Goal: Navigation & Orientation: Understand site structure

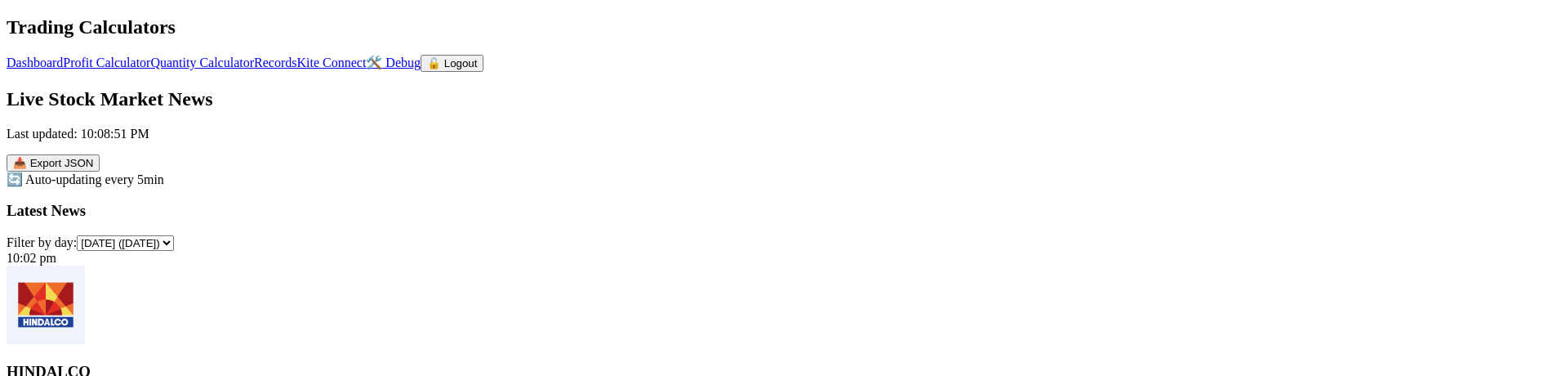
click at [150, 57] on link "Profit Calculator" at bounding box center [106, 62] width 88 height 14
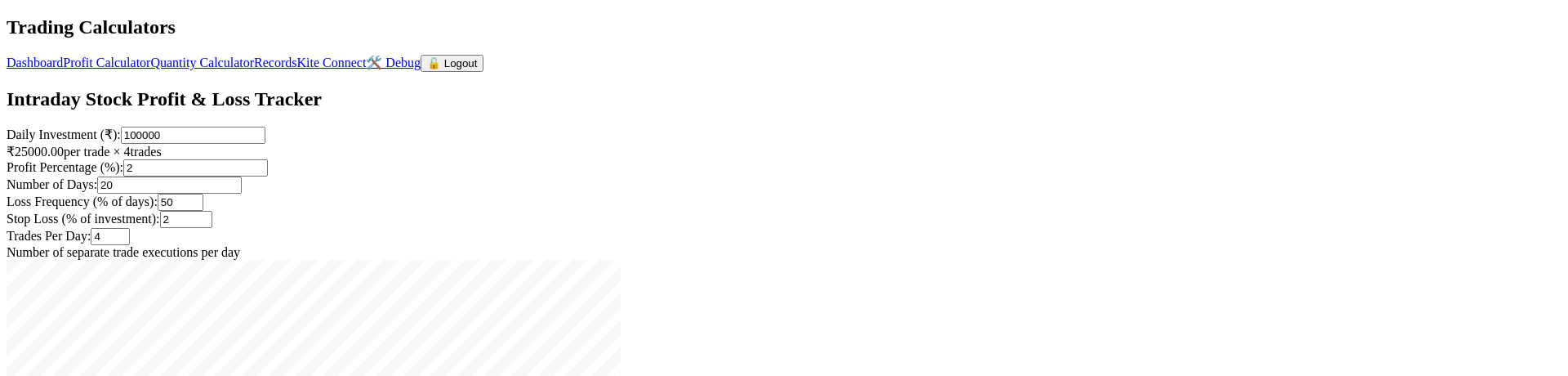
click at [254, 55] on link "Quantity Calculator" at bounding box center [202, 62] width 104 height 14
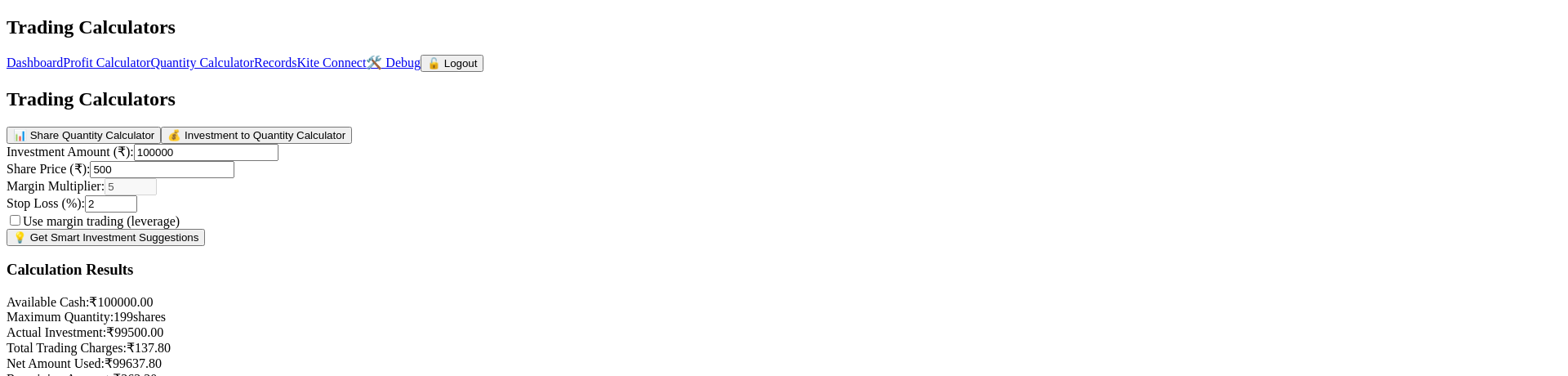
click at [150, 55] on link "Profit Calculator" at bounding box center [106, 62] width 88 height 14
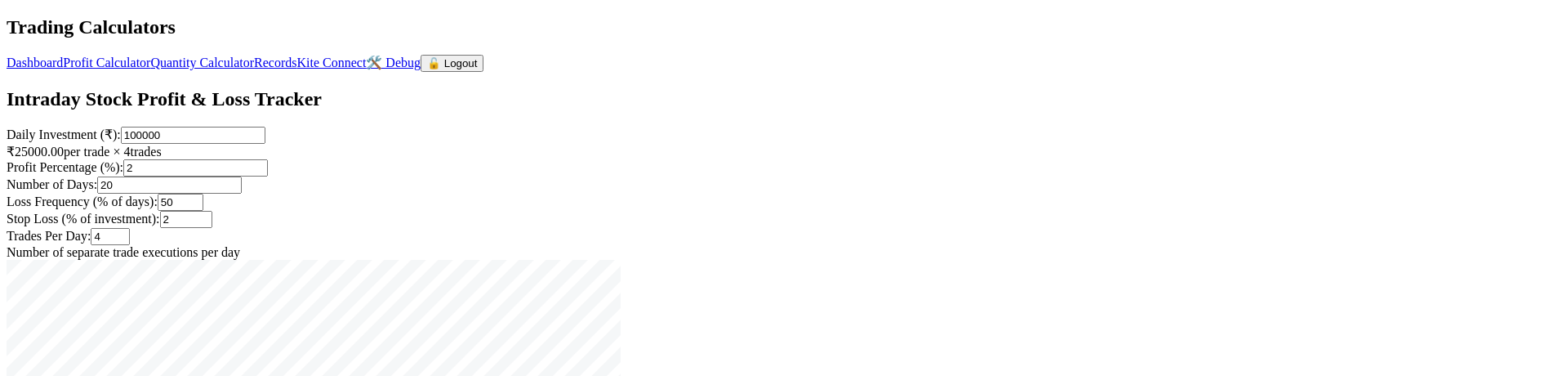
click at [63, 55] on link "Dashboard" at bounding box center [34, 62] width 56 height 14
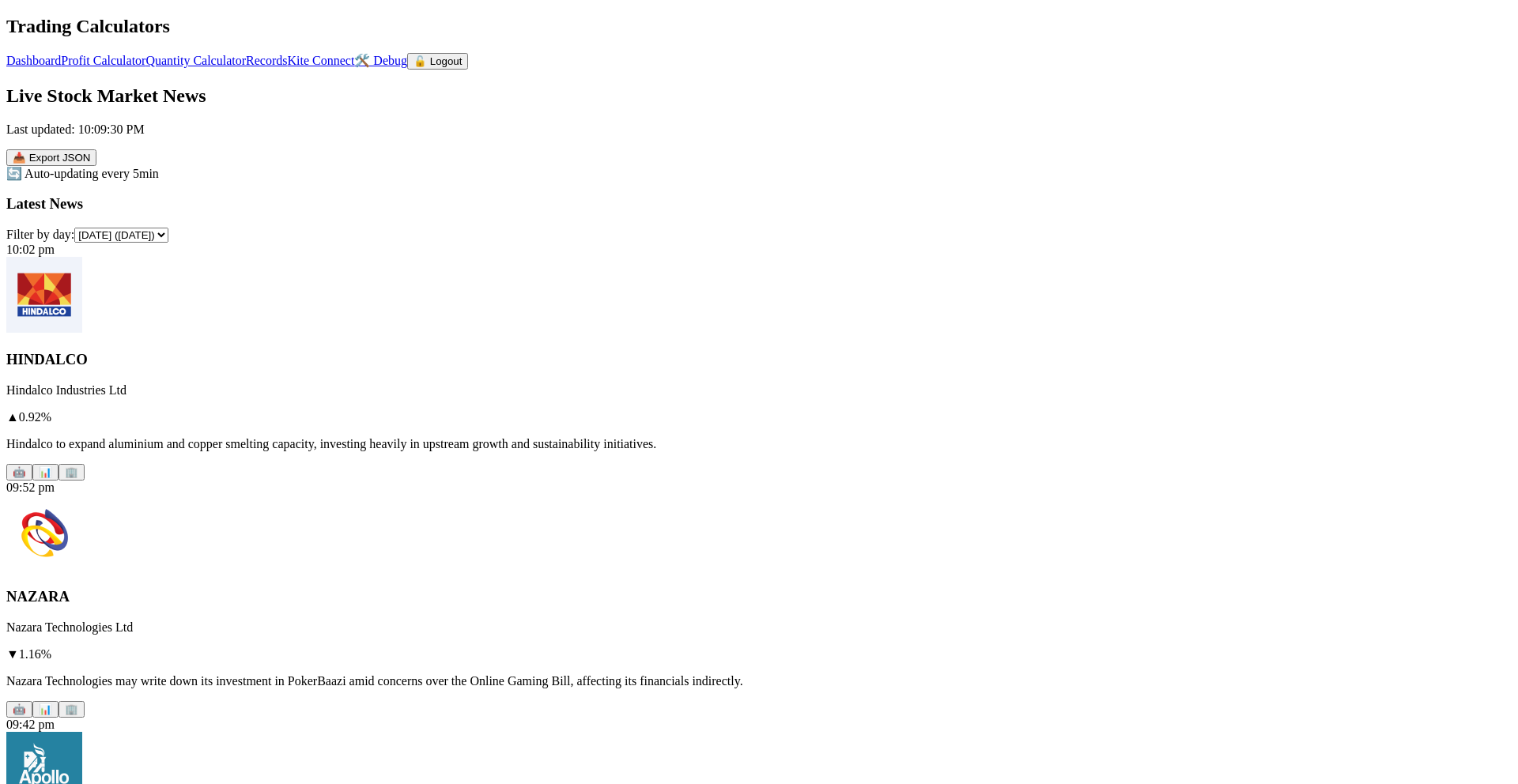
scroll to position [18, 0]
